Goal: Find specific page/section: Find specific page/section

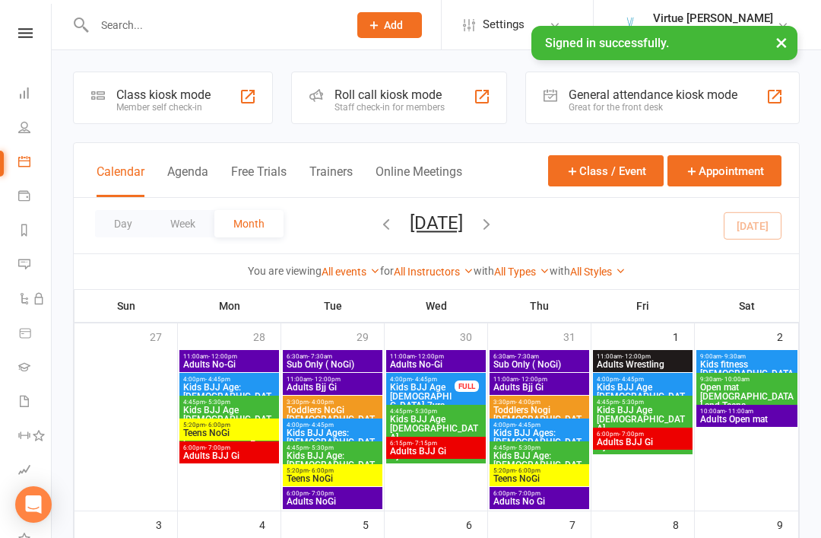
click at [34, 133] on link "People" at bounding box center [35, 129] width 34 height 34
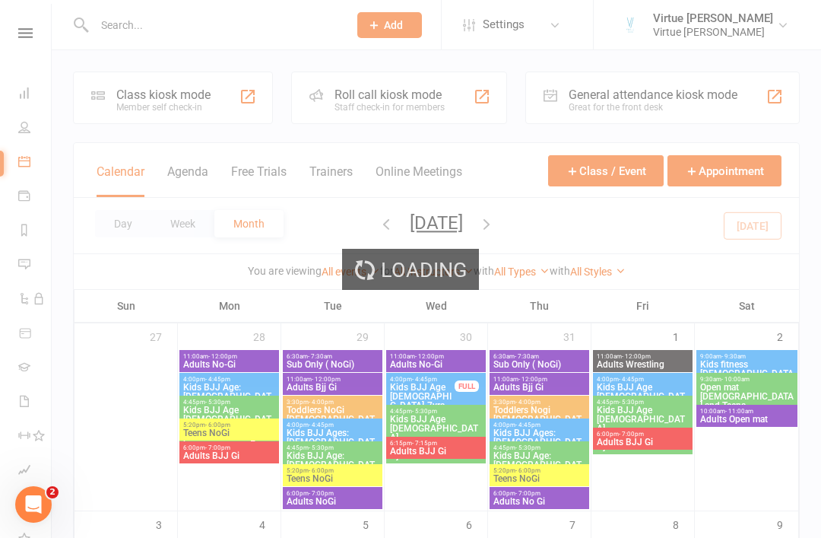
select select "100"
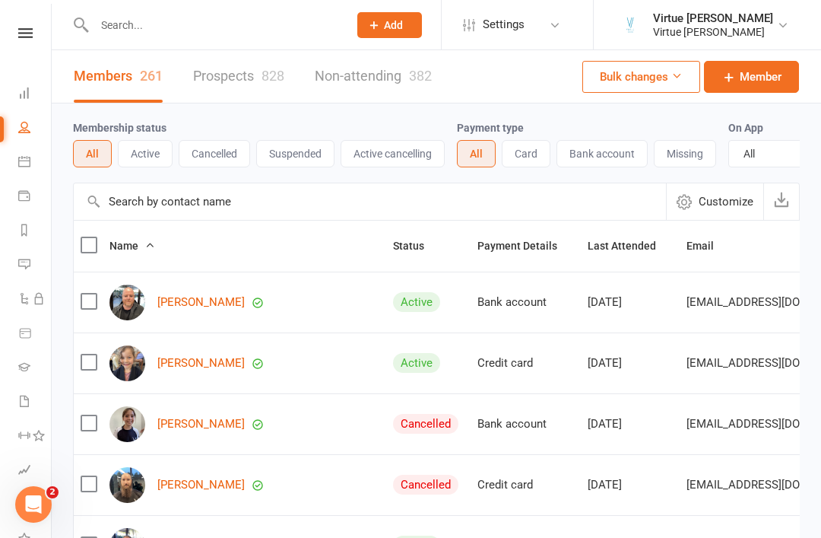
click at [179, 209] on input "text" at bounding box center [370, 201] width 592 height 37
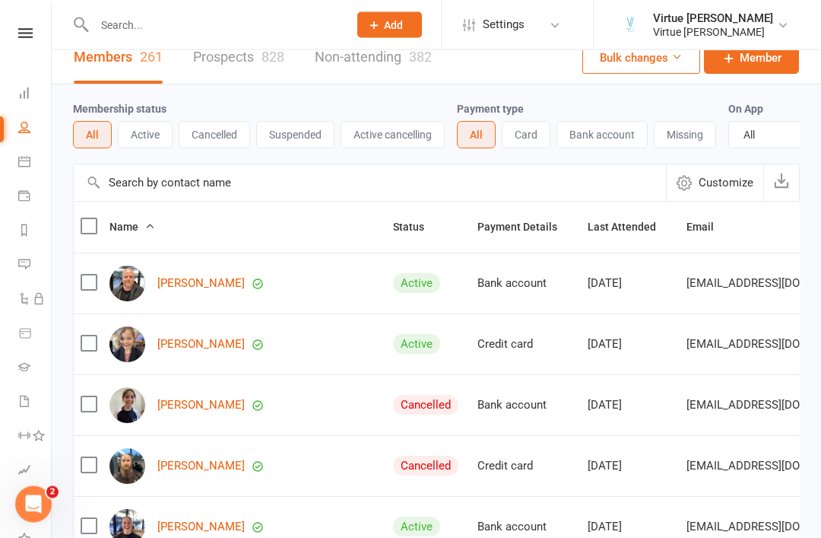
click at [146, 142] on button "Active" at bounding box center [145, 135] width 55 height 27
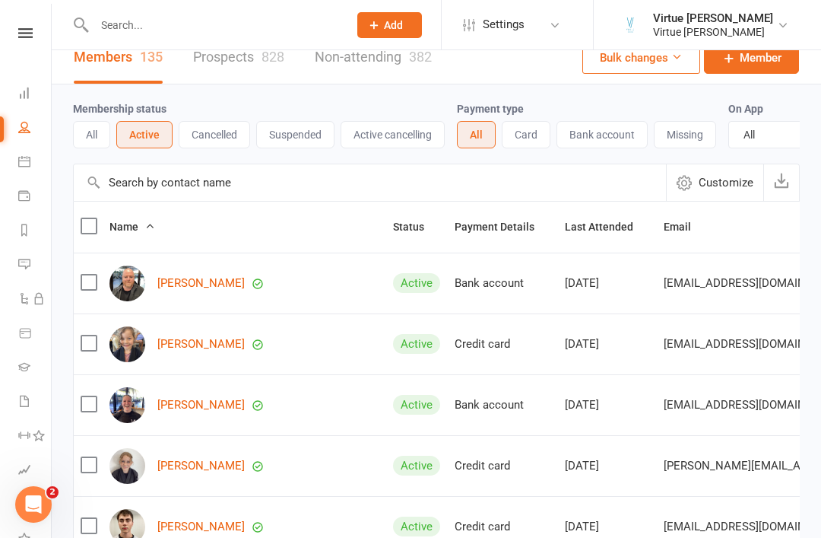
click at [211, 191] on input "text" at bounding box center [370, 182] width 592 height 37
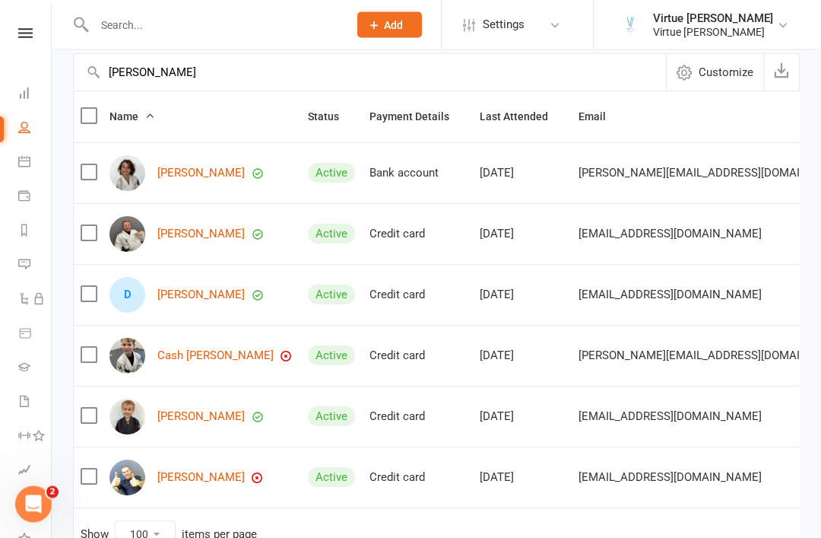
scroll to position [129, 0]
type input "[PERSON_NAME]"
click at [199, 477] on link "[PERSON_NAME]" at bounding box center [200, 477] width 87 height 13
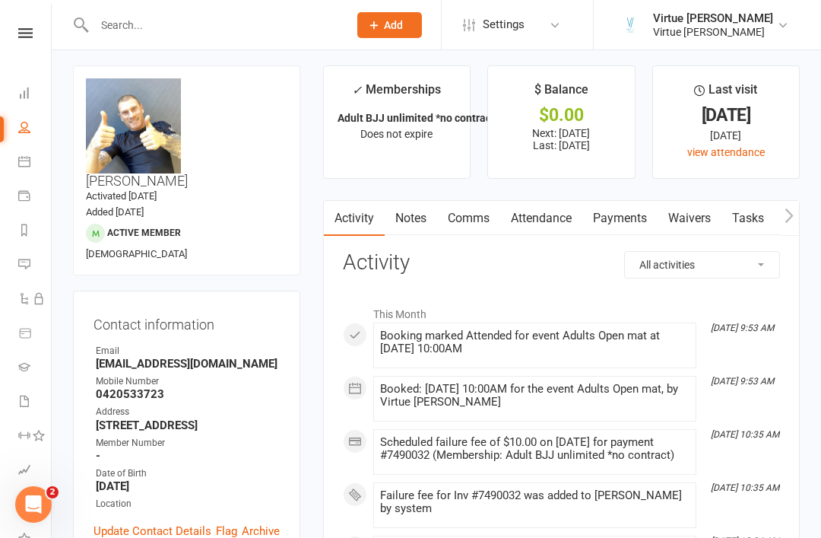
scroll to position [7, 0]
